Goal: Task Accomplishment & Management: Manage account settings

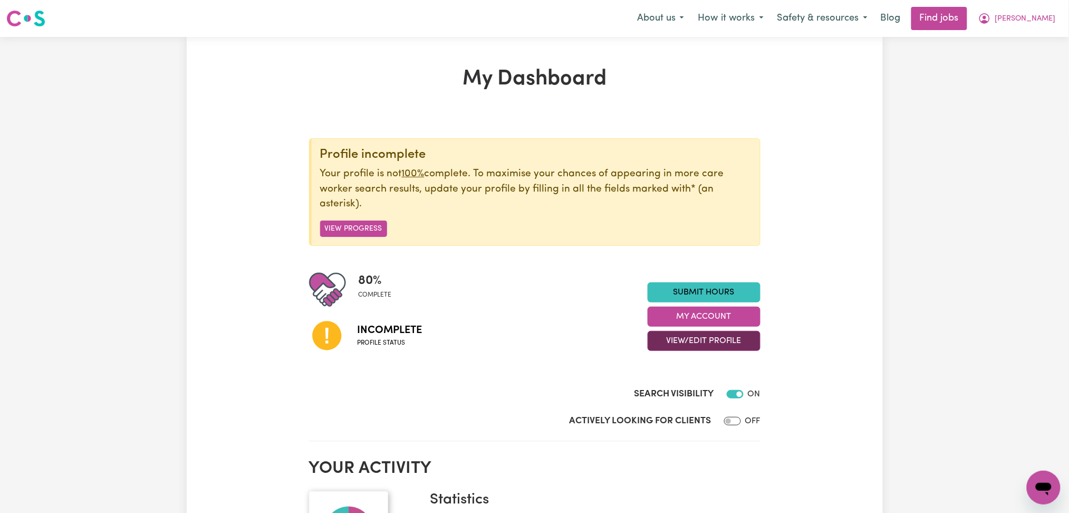
click at [668, 340] on button "View/Edit Profile" at bounding box center [704, 341] width 113 height 20
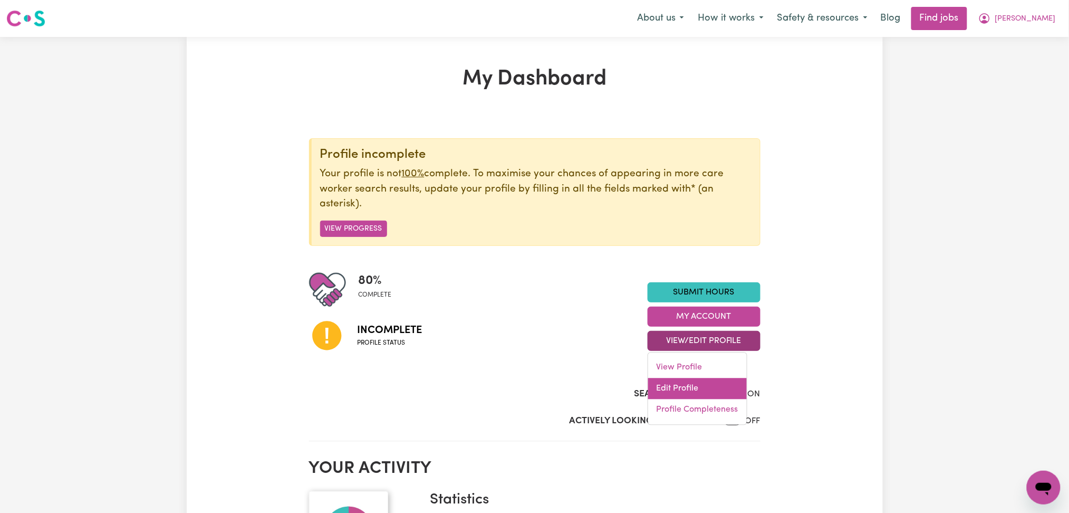
click at [661, 393] on link "Edit Profile" at bounding box center [697, 388] width 99 height 21
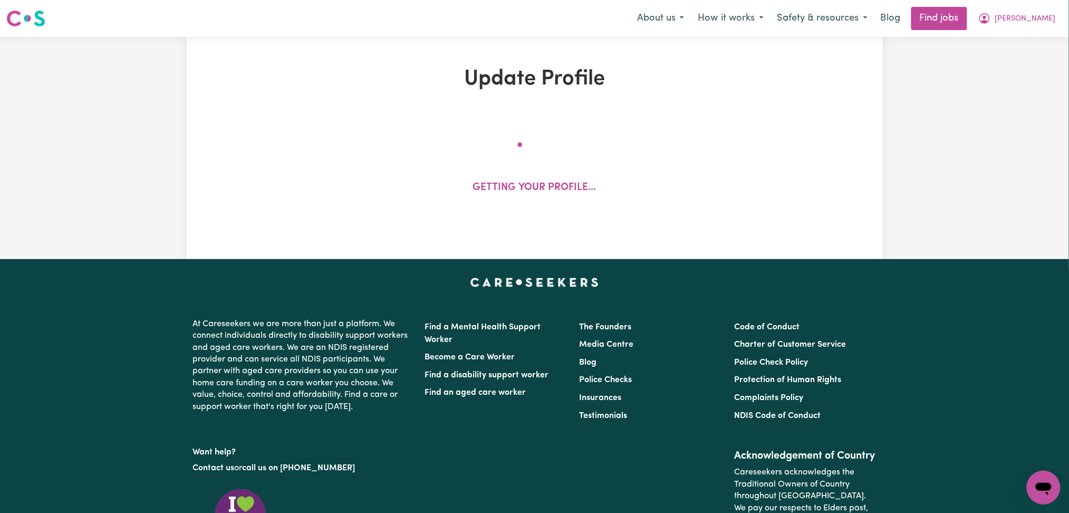
select select "[DEMOGRAPHIC_DATA]"
select select "[DEMOGRAPHIC_DATA] Citizen"
select select "Studying a healthcare related degree or qualification"
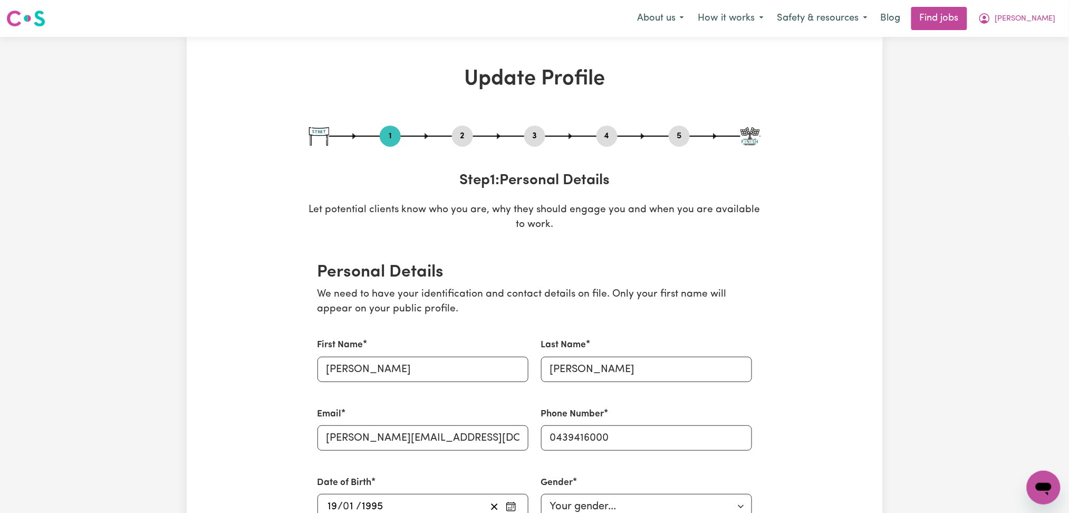
drag, startPoint x: 463, startPoint y: 136, endPoint x: 425, endPoint y: 221, distance: 93.5
click at [464, 136] on button "2" at bounding box center [462, 136] width 21 height 14
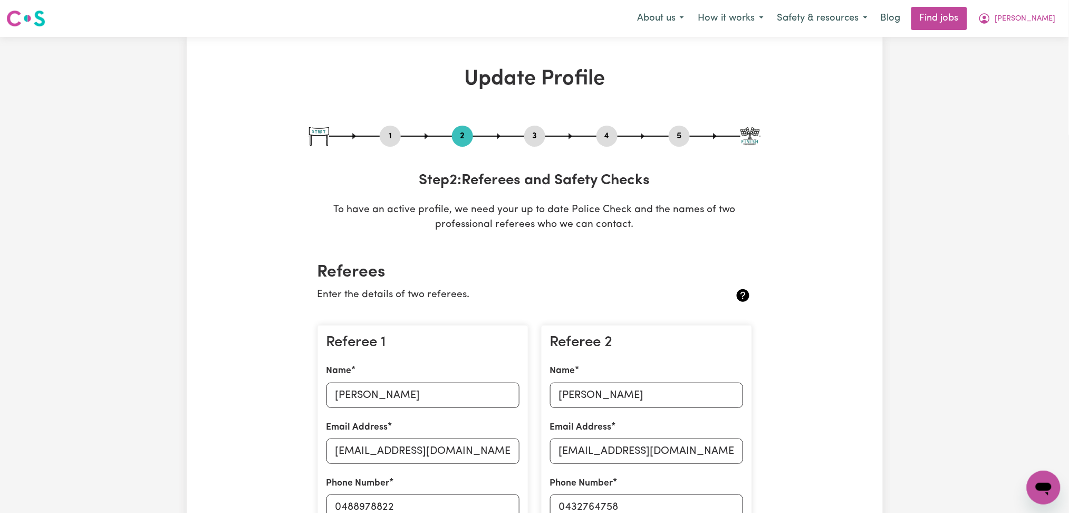
scroll to position [140, 0]
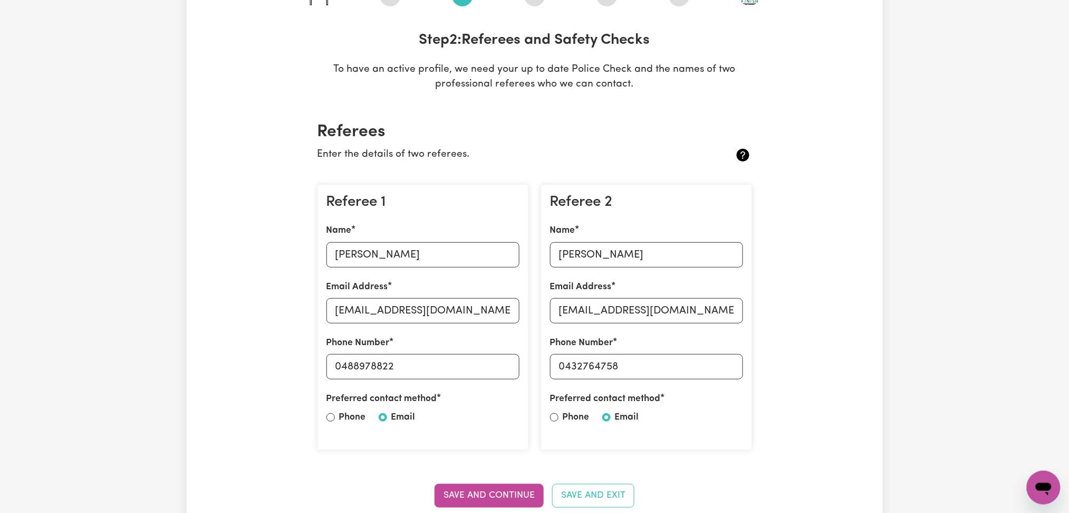
click at [378, 238] on div "Name [PERSON_NAME]" at bounding box center [423, 245] width 193 height 43
click at [382, 251] on input "[PERSON_NAME]" at bounding box center [423, 254] width 193 height 25
click at [379, 320] on input "[EMAIL_ADDRESS][DOMAIN_NAME]" at bounding box center [423, 310] width 193 height 25
drag, startPoint x: 341, startPoint y: 360, endPoint x: 490, endPoint y: 352, distance: 148.9
click at [490, 352] on div "Phone Number [PHONE_NUMBER]" at bounding box center [423, 357] width 193 height 43
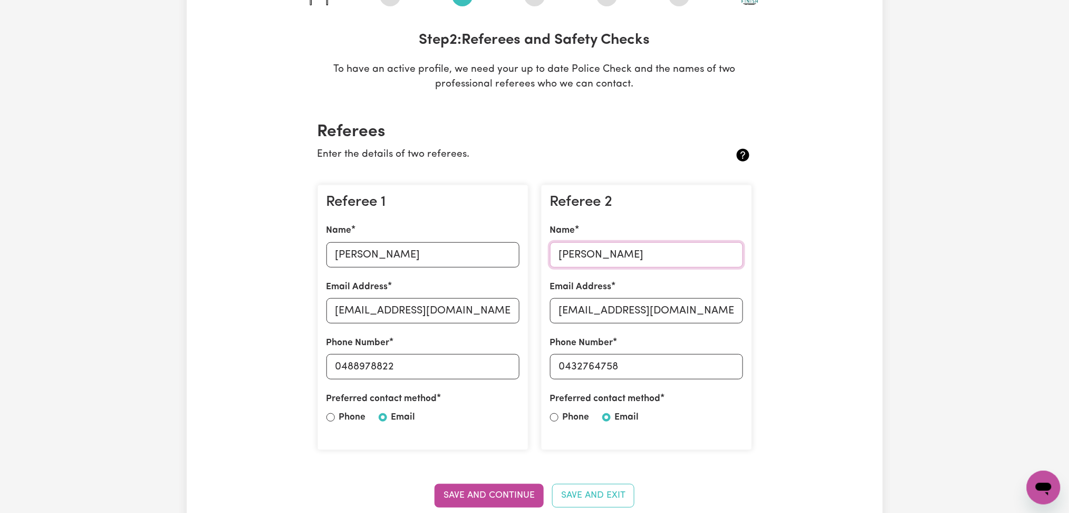
click at [574, 256] on input "[PERSON_NAME]" at bounding box center [646, 254] width 193 height 25
click at [591, 333] on div "Referee 2 Name [PERSON_NAME] Email Address [EMAIL_ADDRESS][DOMAIN_NAME] Phone N…" at bounding box center [646, 318] width 211 height 266
click at [589, 306] on input "[EMAIL_ADDRESS][DOMAIN_NAME]" at bounding box center [646, 310] width 193 height 25
drag, startPoint x: 568, startPoint y: 363, endPoint x: 664, endPoint y: 360, distance: 95.5
click at [664, 360] on input "0432764758" at bounding box center [646, 366] width 193 height 25
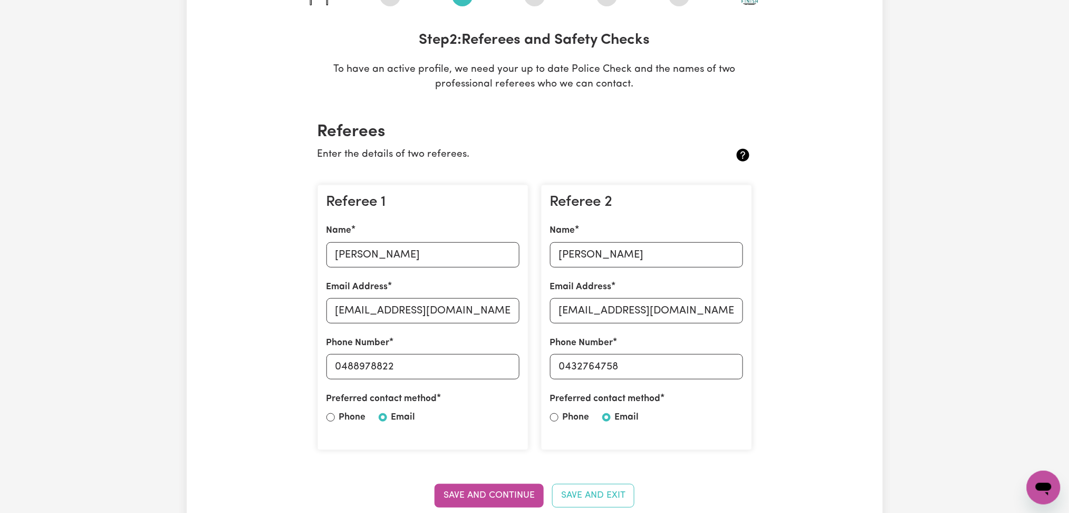
click at [517, 179] on div "Referee 1 Name [PERSON_NAME] Email Address [EMAIL_ADDRESS][DOMAIN_NAME] Phone N…" at bounding box center [423, 317] width 224 height 283
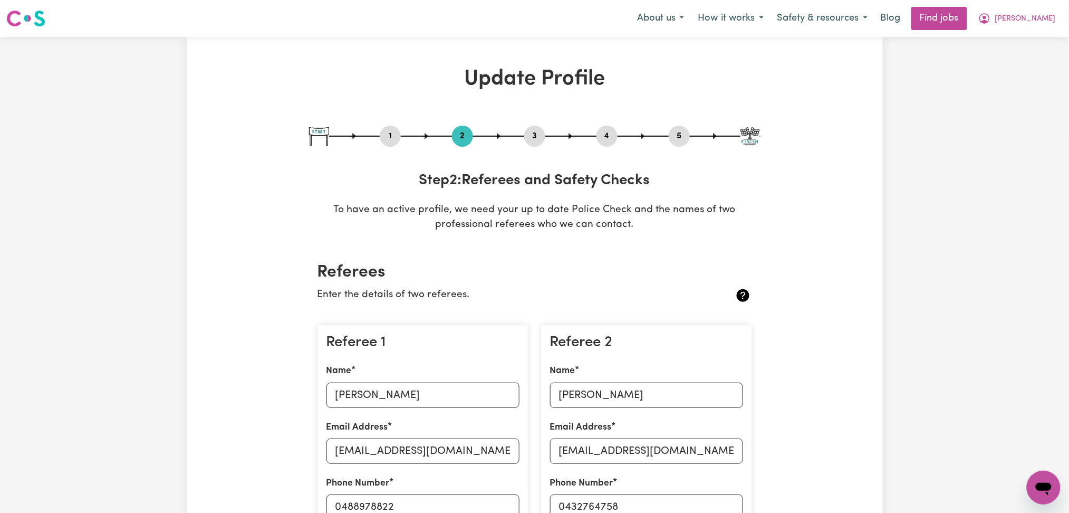
click at [535, 126] on div "3" at bounding box center [534, 136] width 21 height 21
drag, startPoint x: 538, startPoint y: 133, endPoint x: 543, endPoint y: 135, distance: 5.7
click at [538, 133] on button "3" at bounding box center [534, 136] width 21 height 14
select select "Certificate III (Individual Support)"
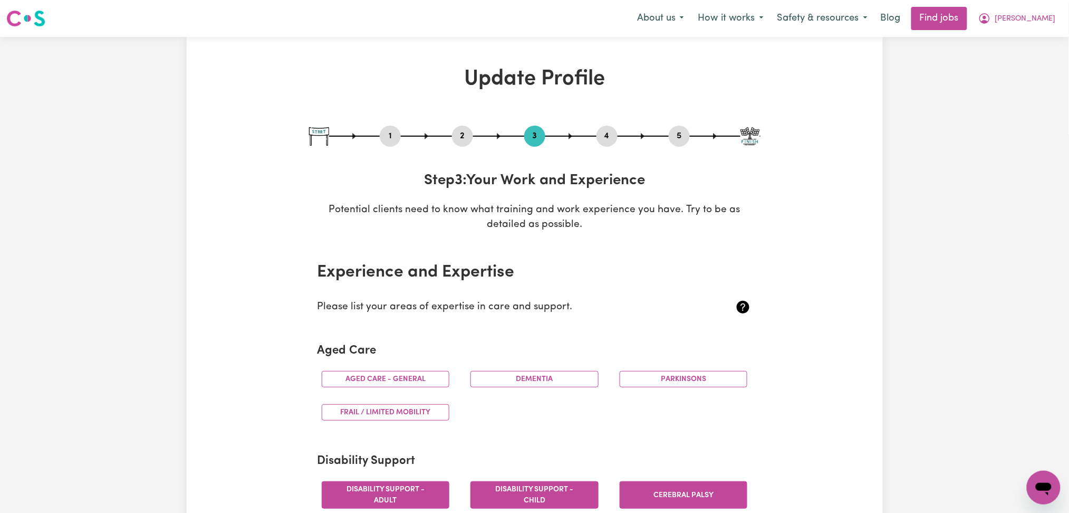
drag, startPoint x: 642, startPoint y: 135, endPoint x: 633, endPoint y: 136, distance: 9.0
click at [640, 136] on div at bounding box center [535, 136] width 452 height 1
click at [612, 133] on button "4" at bounding box center [607, 136] width 21 height 14
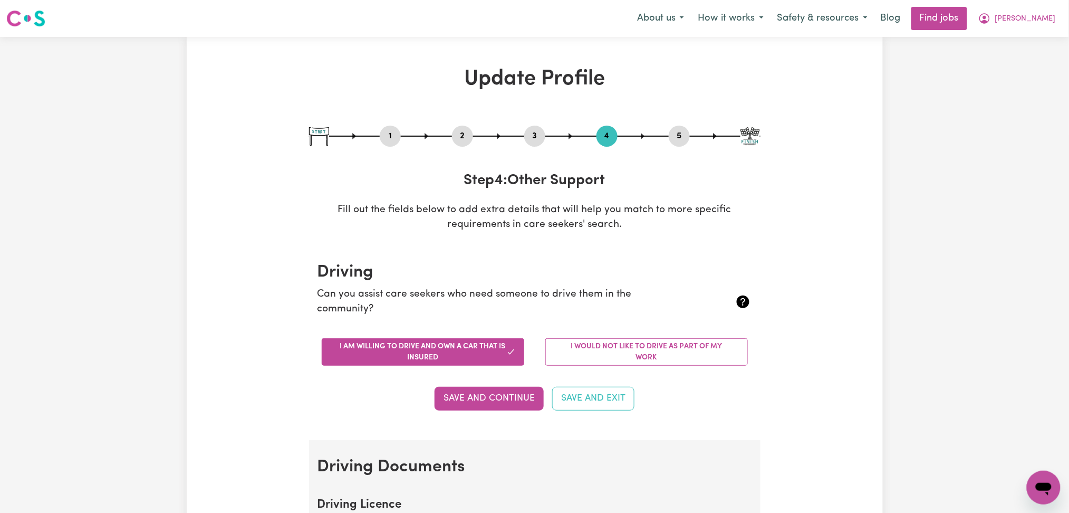
drag, startPoint x: 692, startPoint y: 138, endPoint x: 681, endPoint y: 139, distance: 11.1
click at [693, 139] on div "1 2 3 4 5" at bounding box center [535, 136] width 452 height 21
click at [679, 138] on button "5" at bounding box center [679, 136] width 21 height 14
select select "I am providing services by being employed by an organisation"
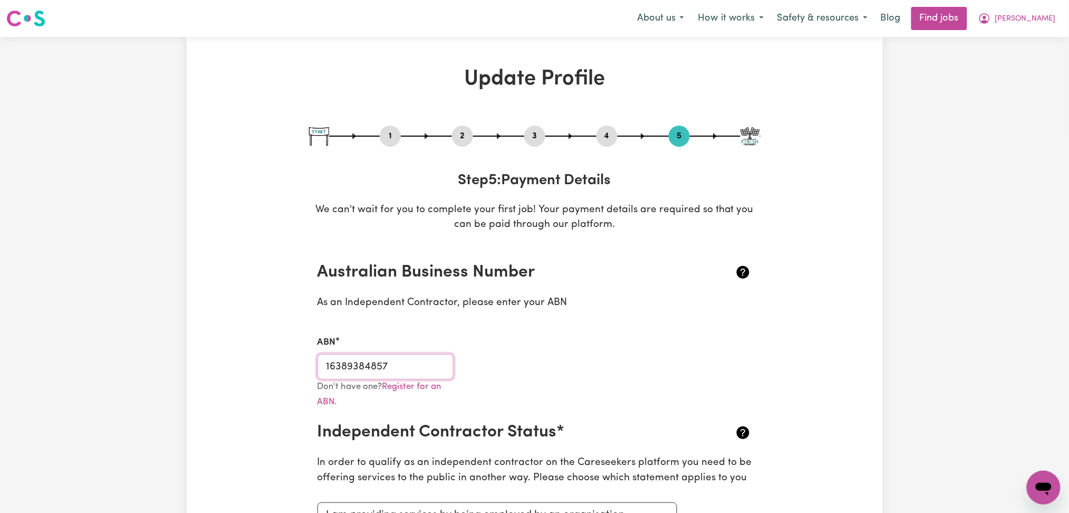
click at [344, 378] on input "16389384857" at bounding box center [386, 366] width 137 height 25
click at [1036, 4] on nav "Menu About us How it works Safety & resources Blog Find jobs [PERSON_NAME]" at bounding box center [534, 18] width 1069 height 37
click at [991, 19] on icon "My Account" at bounding box center [985, 18] width 13 height 13
click at [1016, 85] on link "Logout" at bounding box center [1020, 81] width 83 height 20
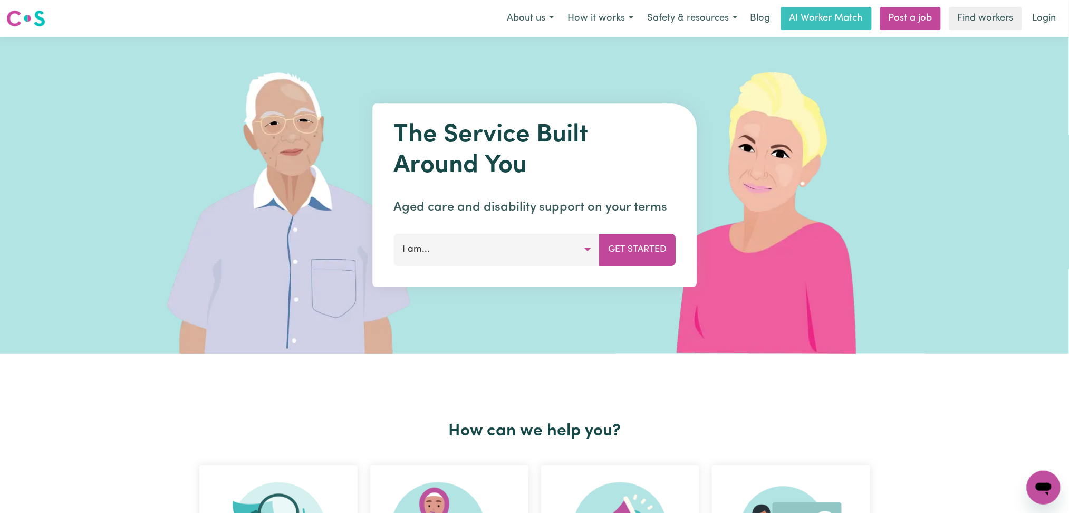
click at [1045, 16] on link "Login" at bounding box center [1045, 18] width 36 height 23
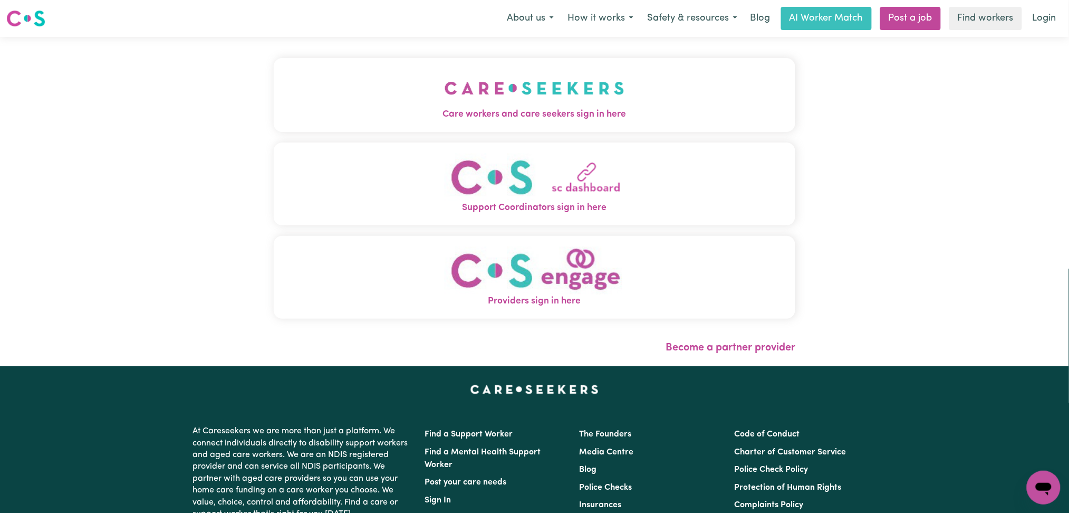
click at [531, 102] on img "Care workers and care seekers sign in here" at bounding box center [535, 88] width 180 height 39
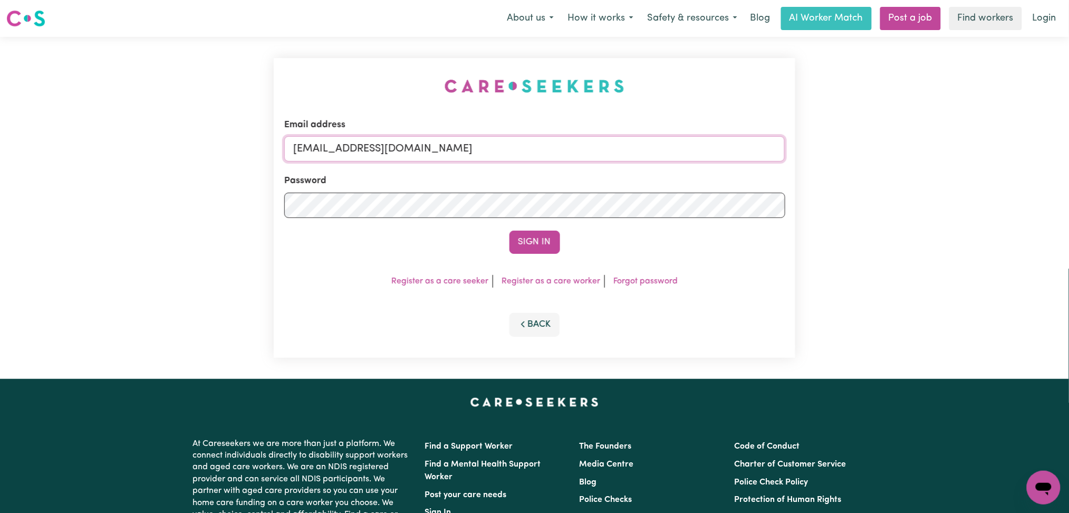
drag, startPoint x: 356, startPoint y: 142, endPoint x: 351, endPoint y: 156, distance: 14.9
click at [356, 142] on input "[EMAIL_ADDRESS][DOMAIN_NAME]" at bounding box center [534, 148] width 501 height 25
drag, startPoint x: 347, startPoint y: 142, endPoint x: 701, endPoint y: 152, distance: 354.1
click at [701, 152] on input "Superuser~[EMAIL_ADDRESS][DOMAIN_NAME]" at bounding box center [534, 148] width 501 height 25
type input "Superuser~[EMAIL_ADDRESS][DOMAIN_NAME]"
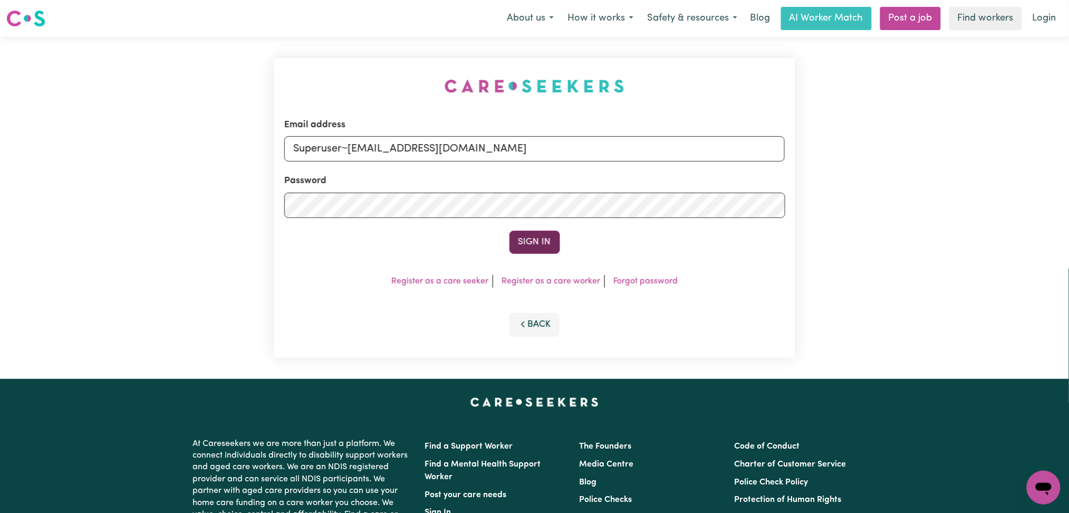
click at [520, 237] on button "Sign In" at bounding box center [535, 242] width 51 height 23
